Goal: Information Seeking & Learning: Find specific fact

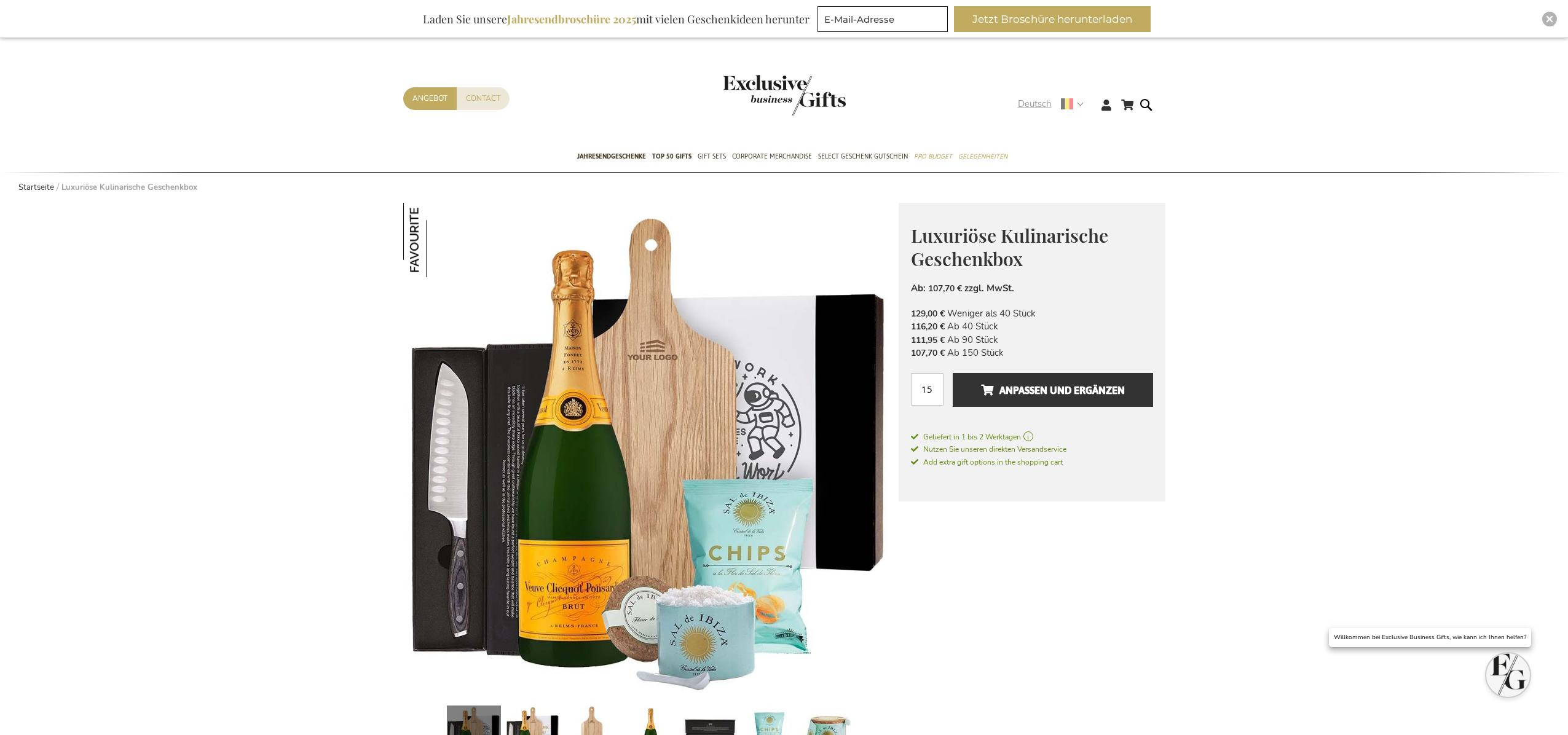
click at [1038, 100] on span "Deutsch" at bounding box center [1035, 104] width 34 height 14
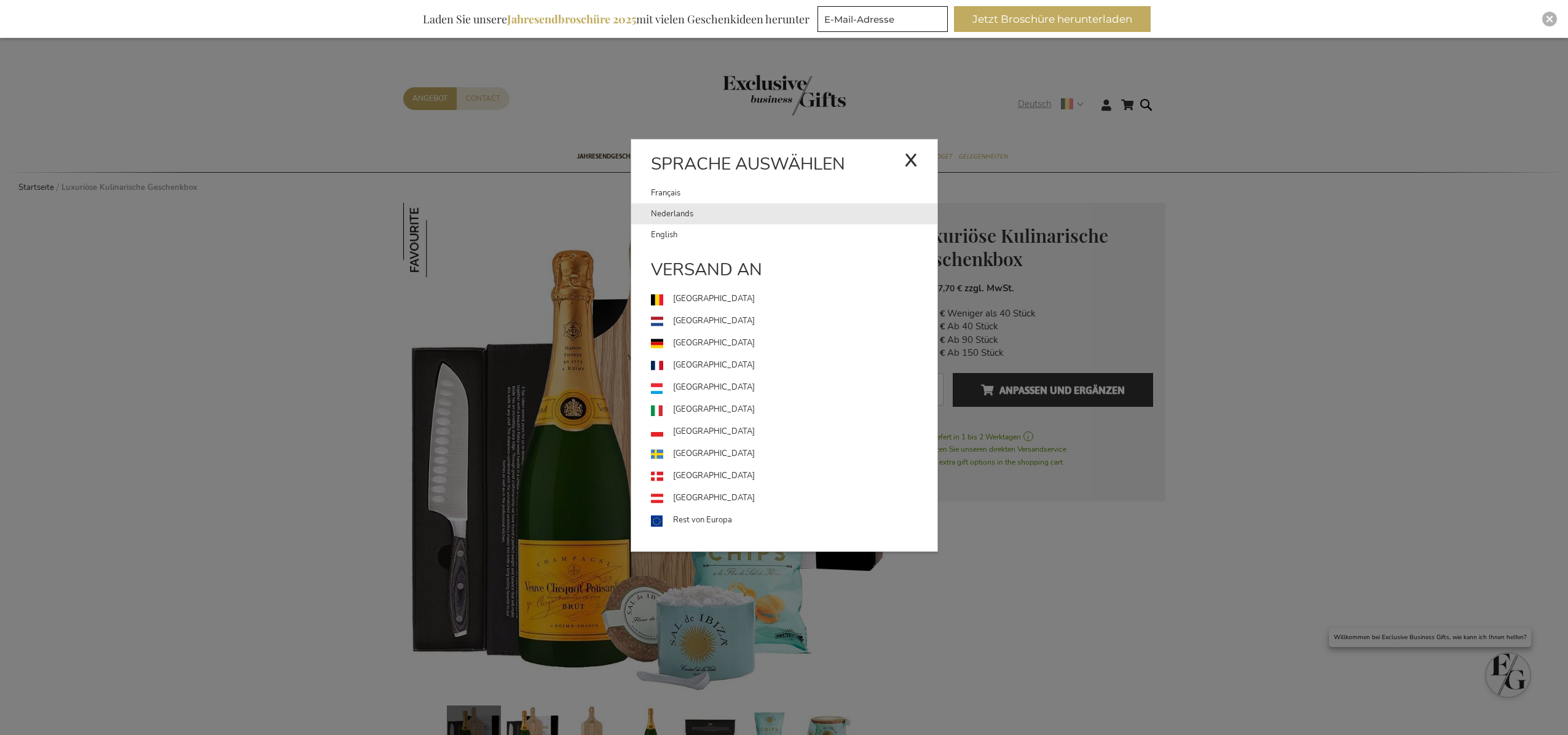
click at [691, 213] on link "Nederlands" at bounding box center [794, 214] width 286 height 21
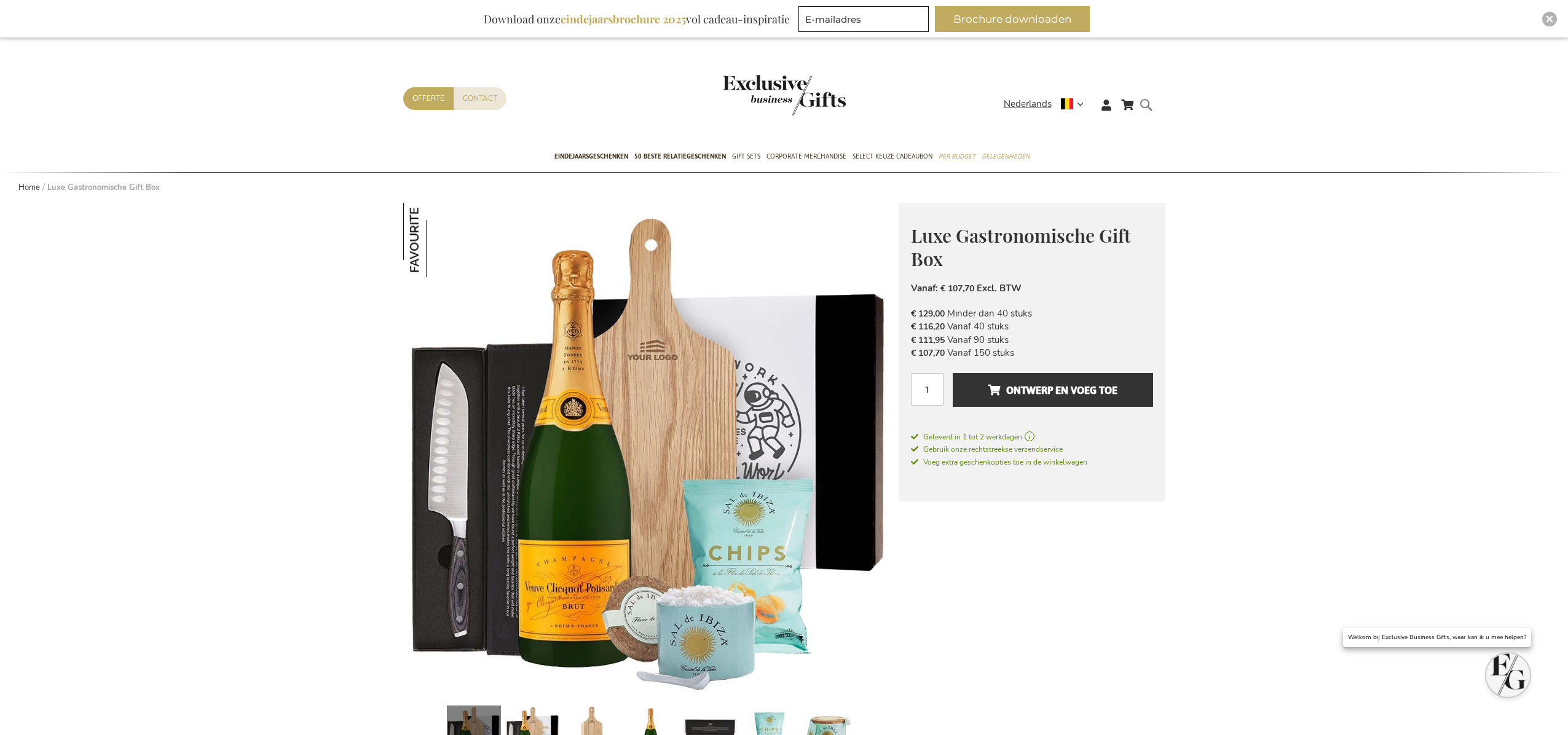
click at [1150, 107] on form "Search Search" at bounding box center [1150, 114] width 12 height 35
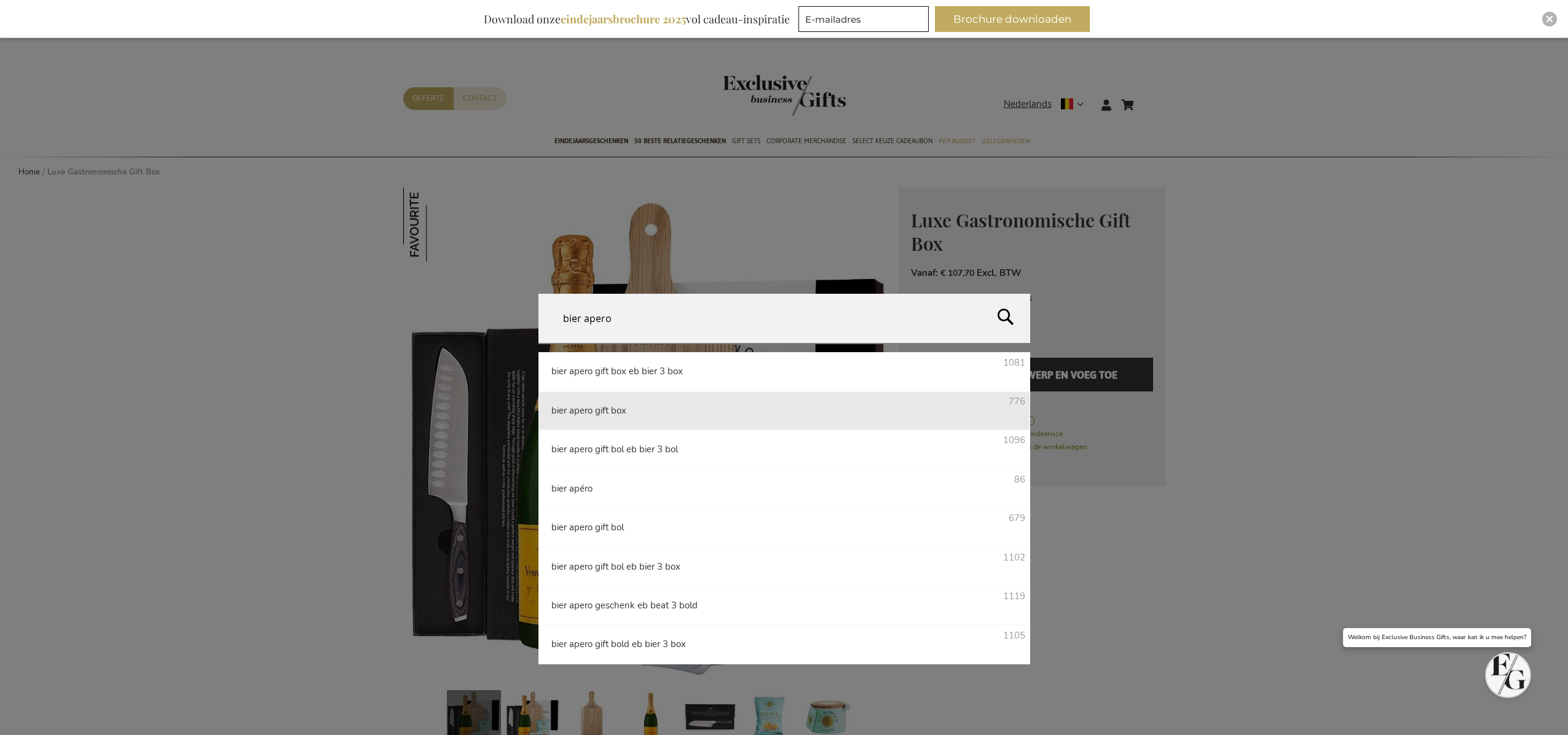
click at [640, 409] on li "bier apero gift box 776" at bounding box center [784, 411] width 491 height 38
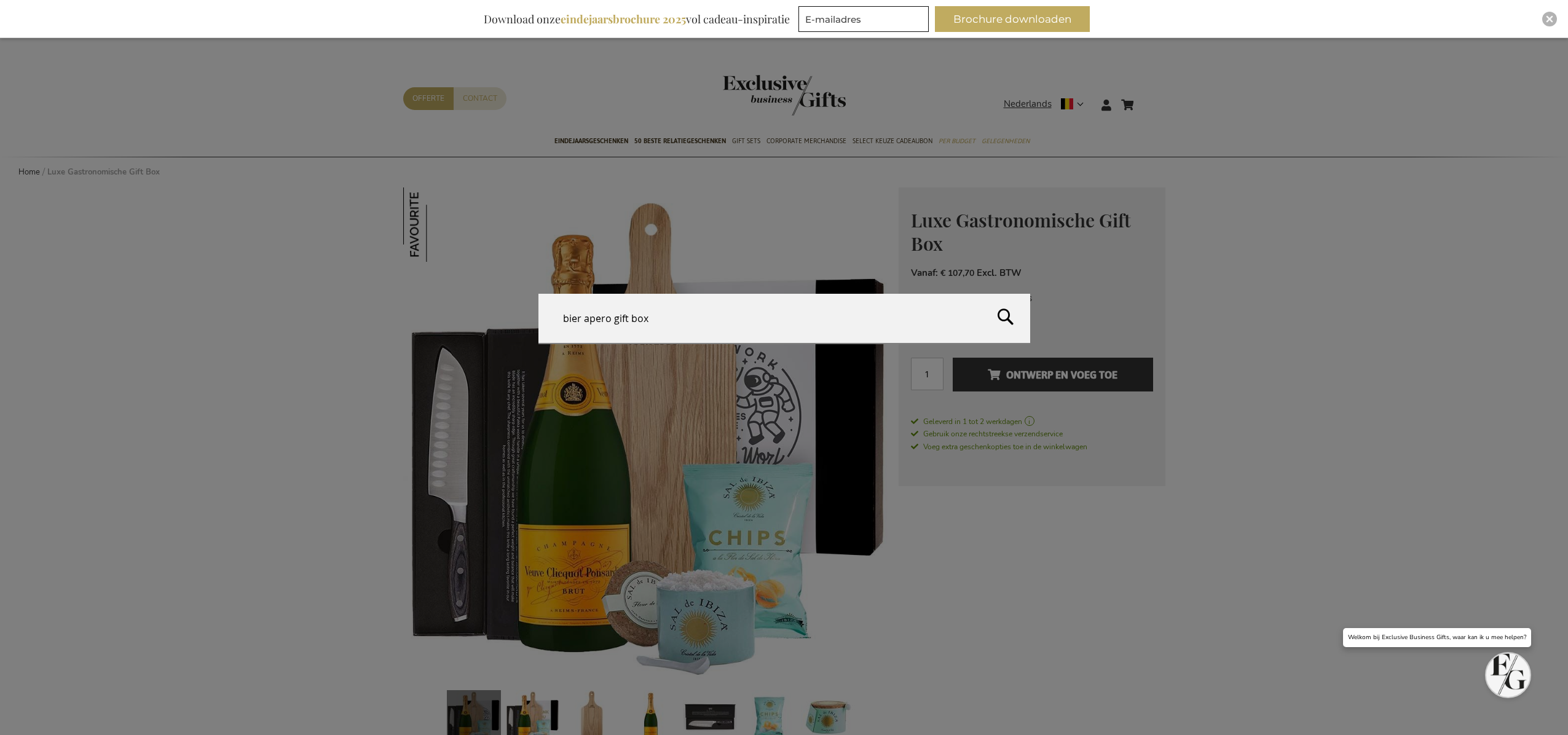
click at [1009, 315] on button "Search" at bounding box center [1275, 322] width 587 height 56
type input "bier apero gift box"
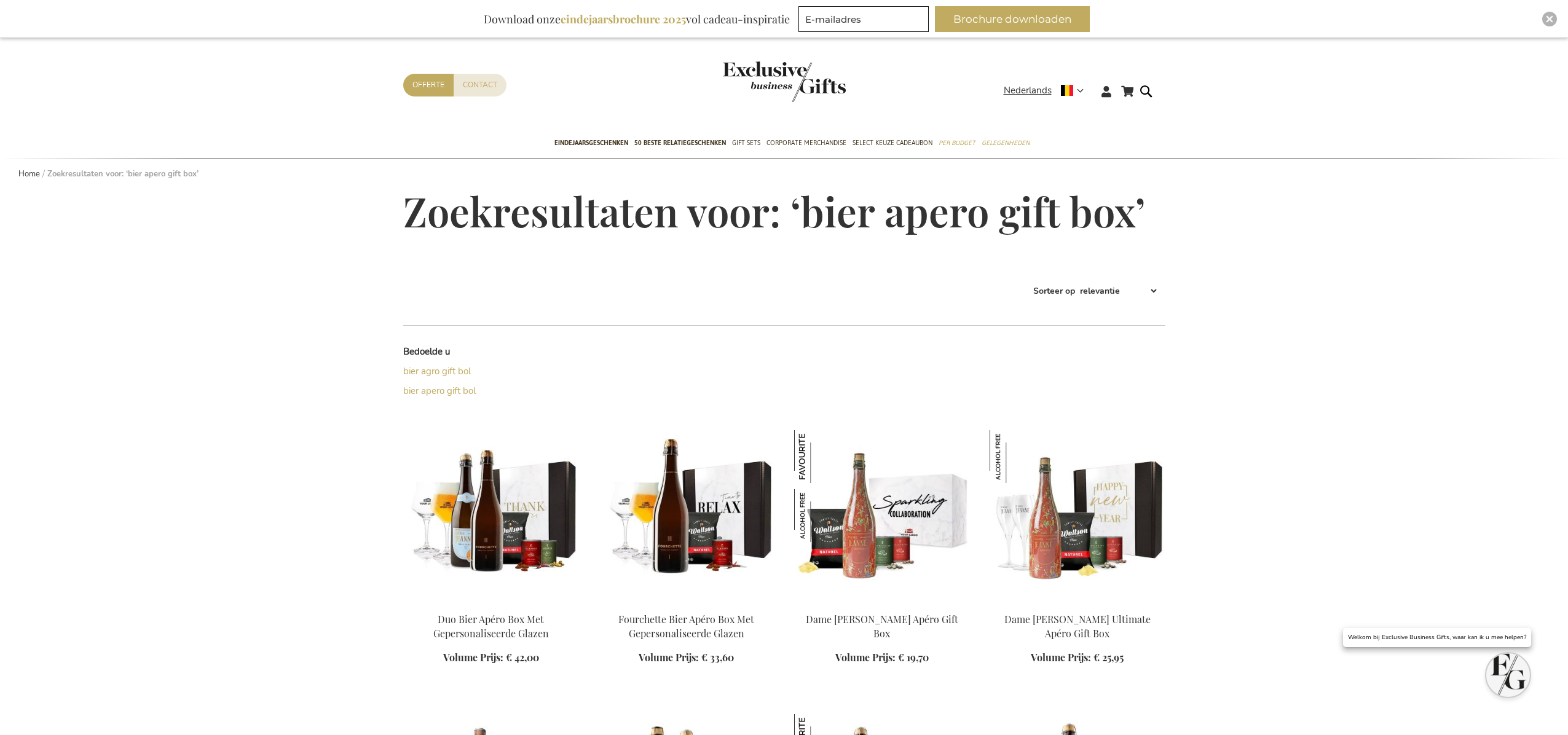
scroll to position [15, 0]
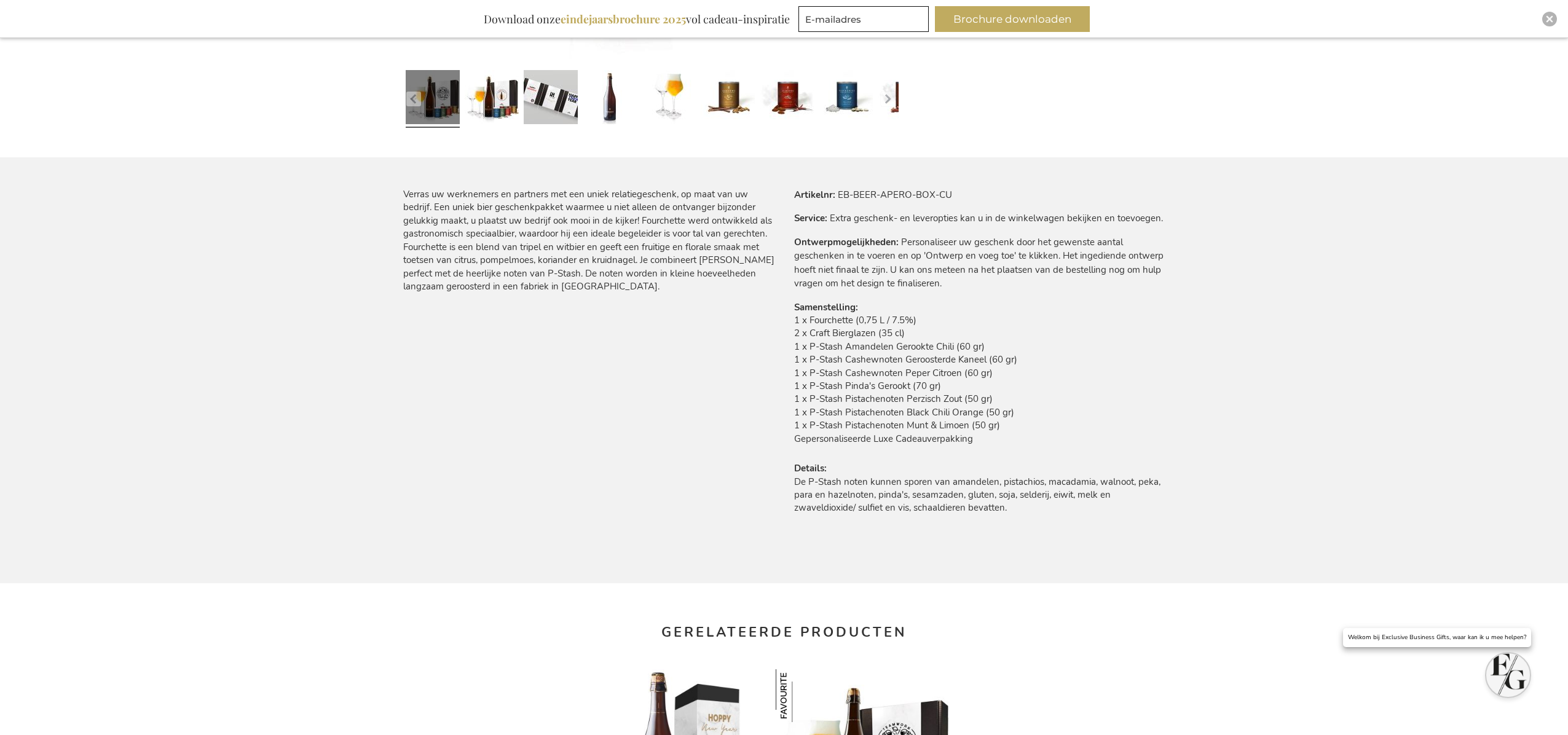
scroll to position [641, 0]
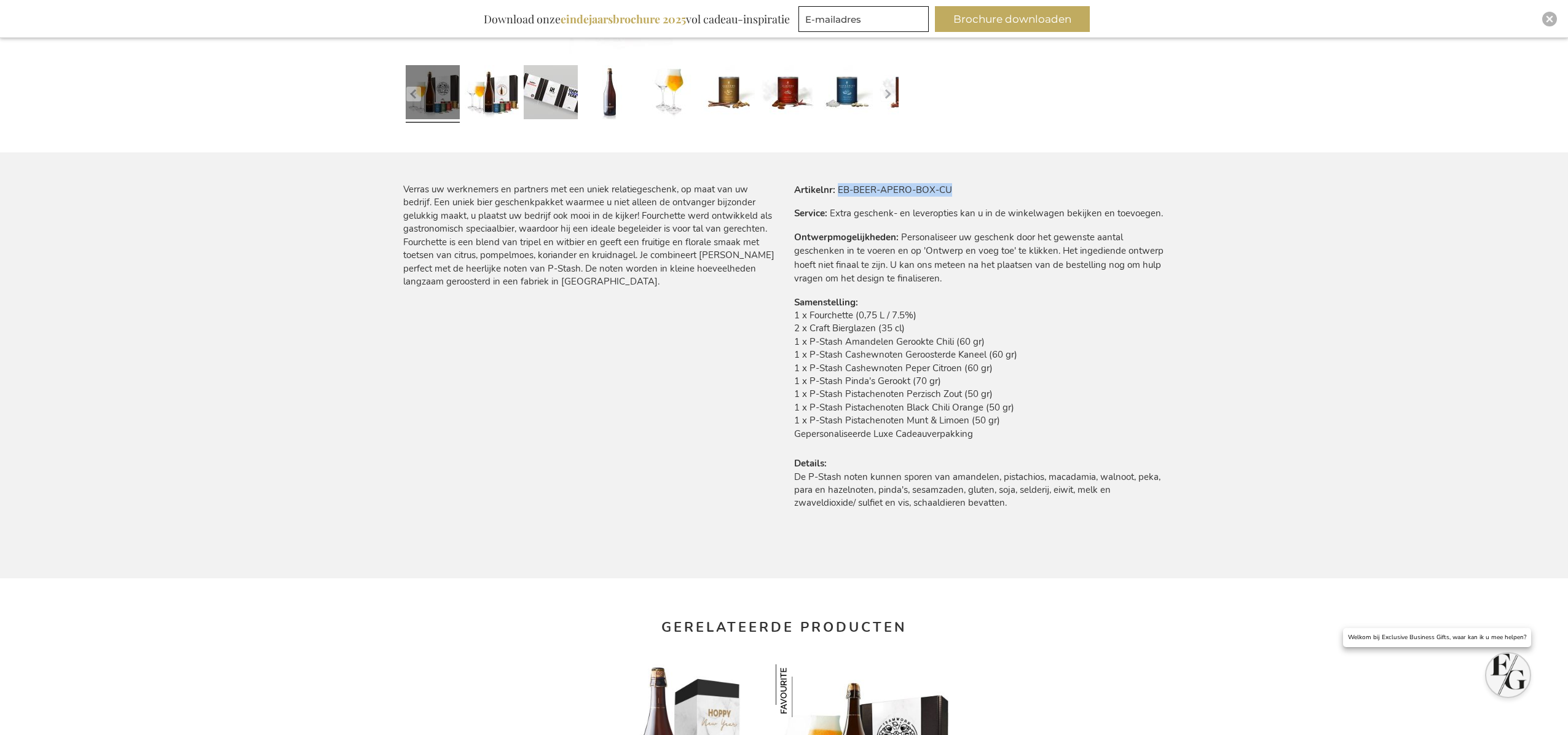
drag, startPoint x: 968, startPoint y: 188, endPoint x: 837, endPoint y: 194, distance: 131.1
click at [837, 194] on tr "Artikelnr EB-BEER-APERO-BOX-CU" at bounding box center [980, 190] width 372 height 14
copy td "EB-BEER-APERO-BOX-CU"
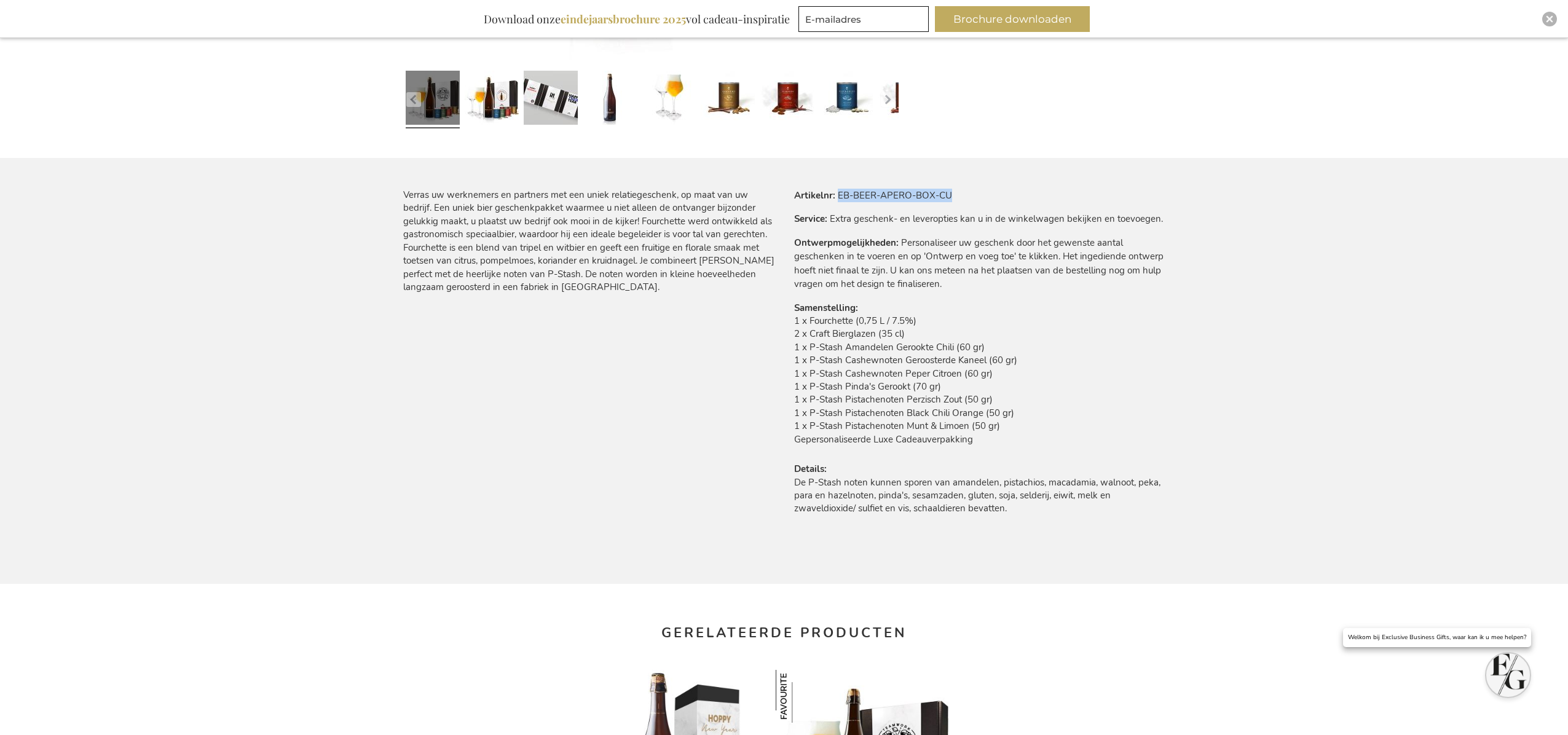
scroll to position [601, 0]
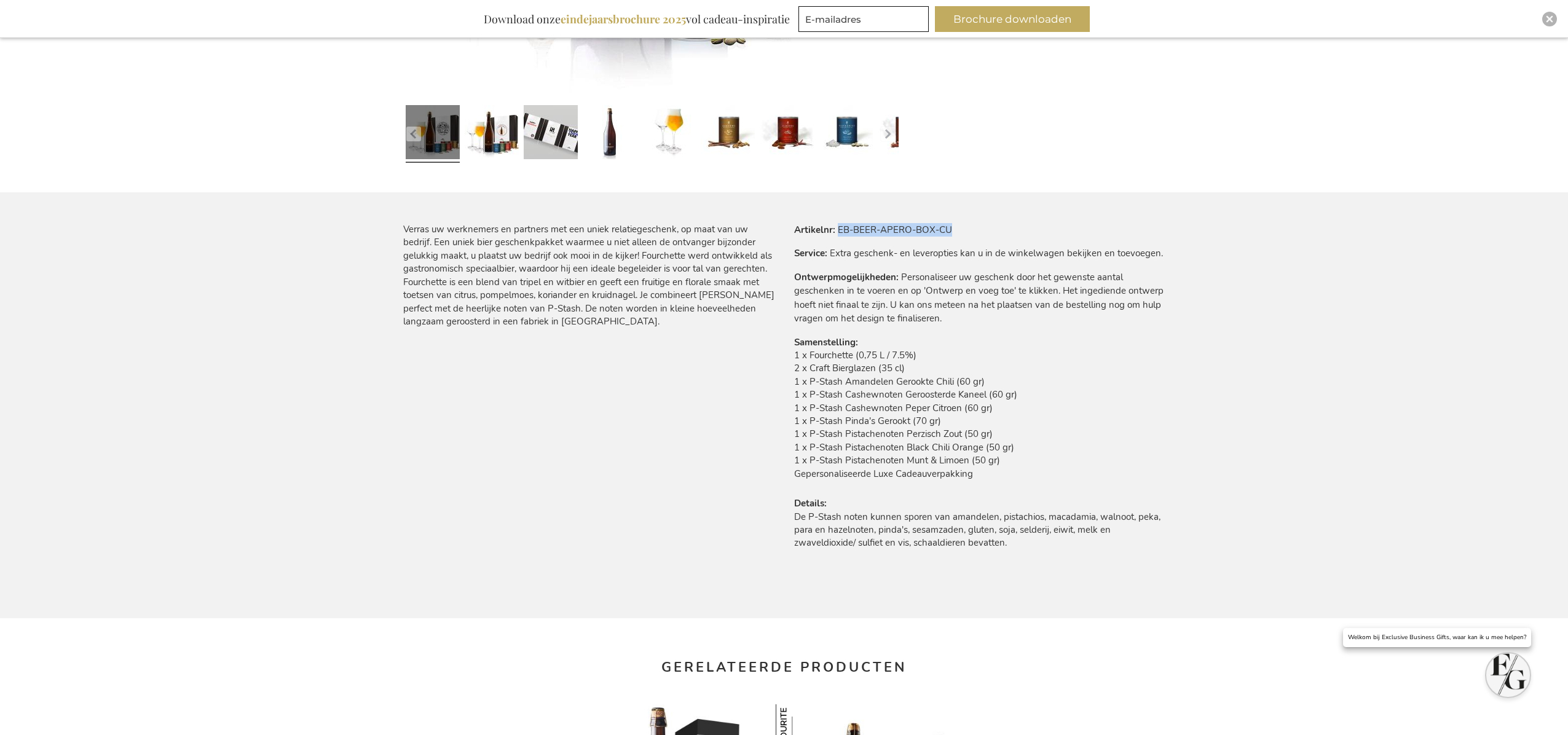
copy td "EB-BEER-APERO-BOX-CU"
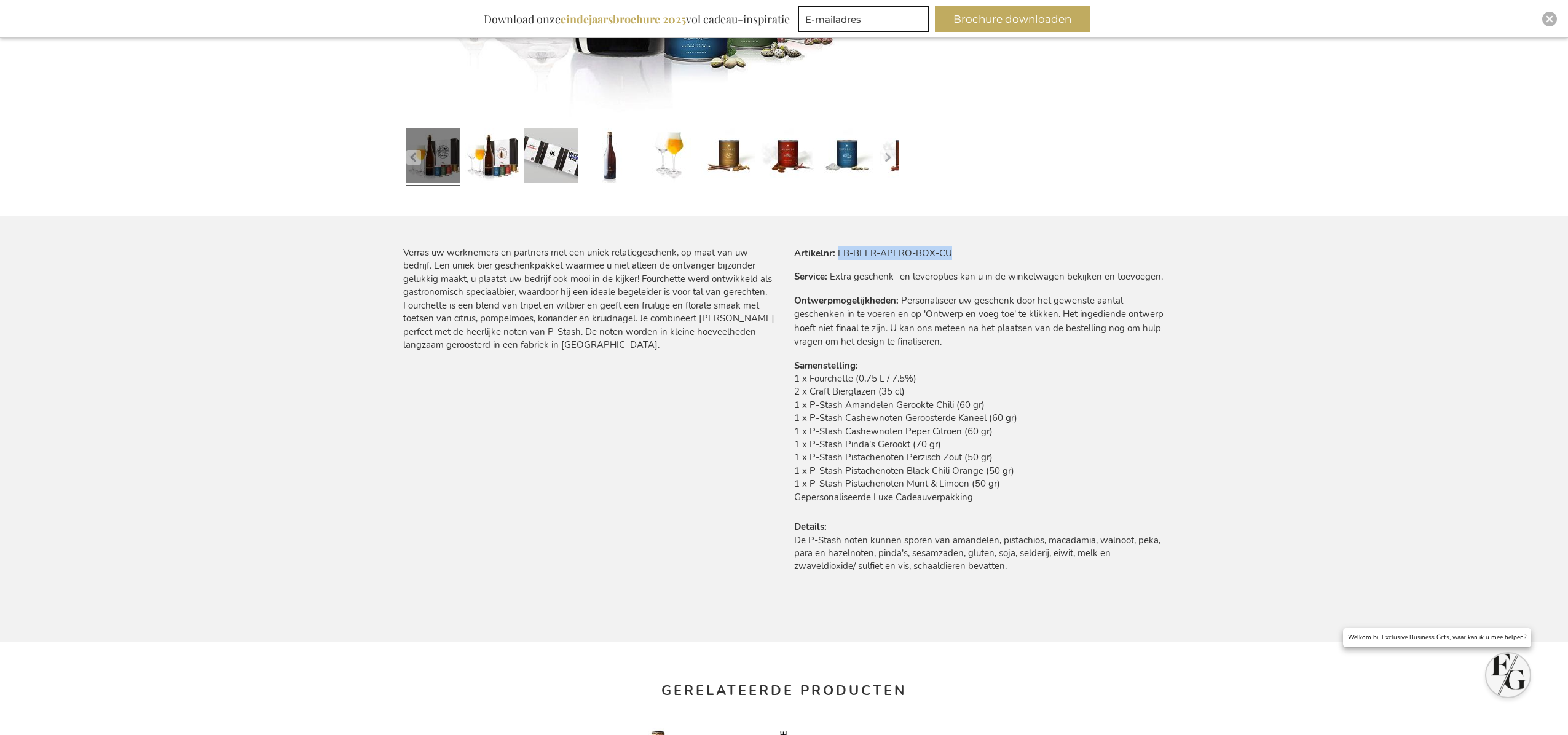
scroll to position [592, 0]
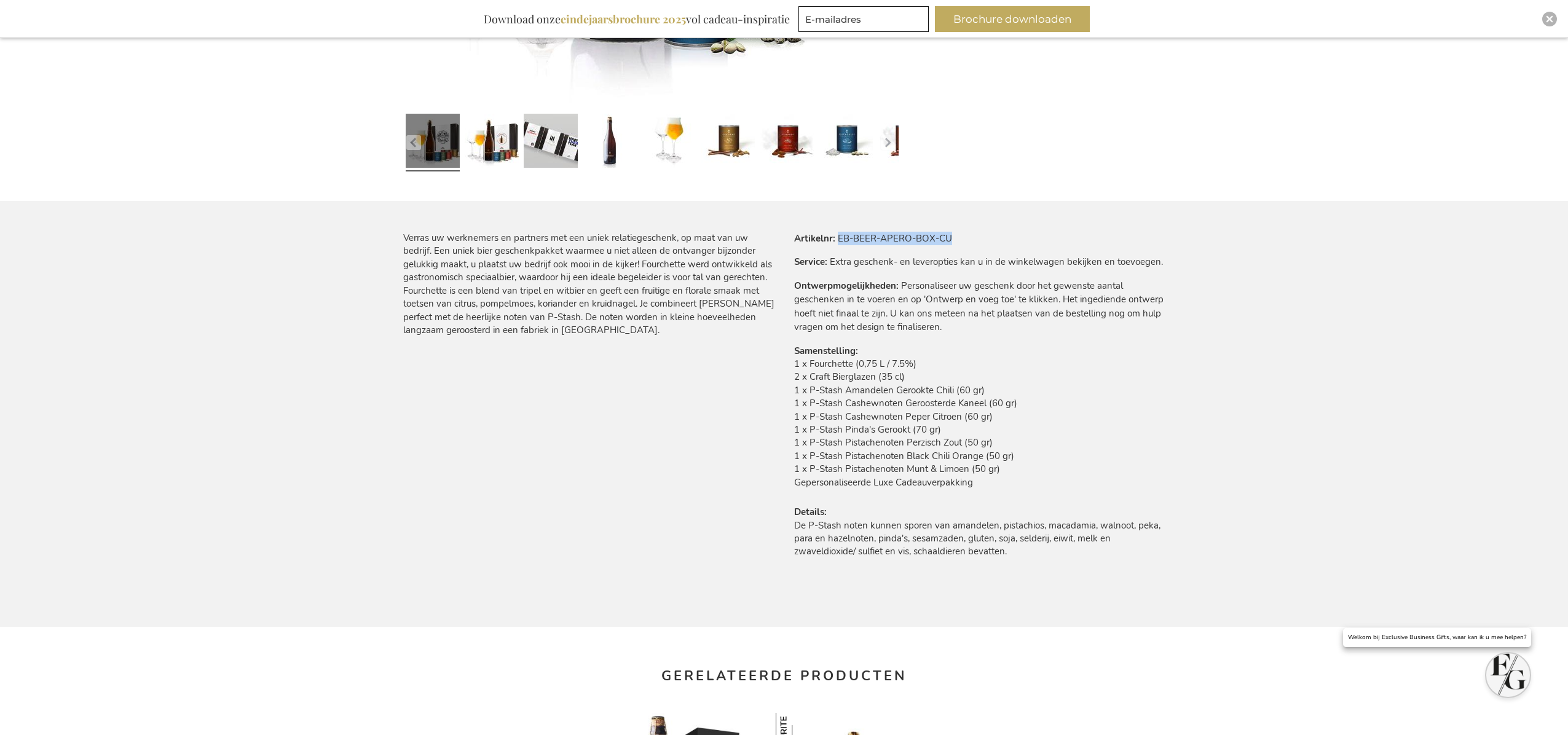
click at [951, 242] on tr "Artikelnr EB-BEER-APERO-BOX-CU" at bounding box center [980, 239] width 372 height 14
drag, startPoint x: 894, startPoint y: 241, endPoint x: 836, endPoint y: 238, distance: 58.1
click at [836, 238] on tr "Artikelnr EB-BEER-APERO-BOX-CU" at bounding box center [980, 239] width 372 height 14
copy td "EB-BEER-APERO-BOX-CU"
